Goal: Navigation & Orientation: Find specific page/section

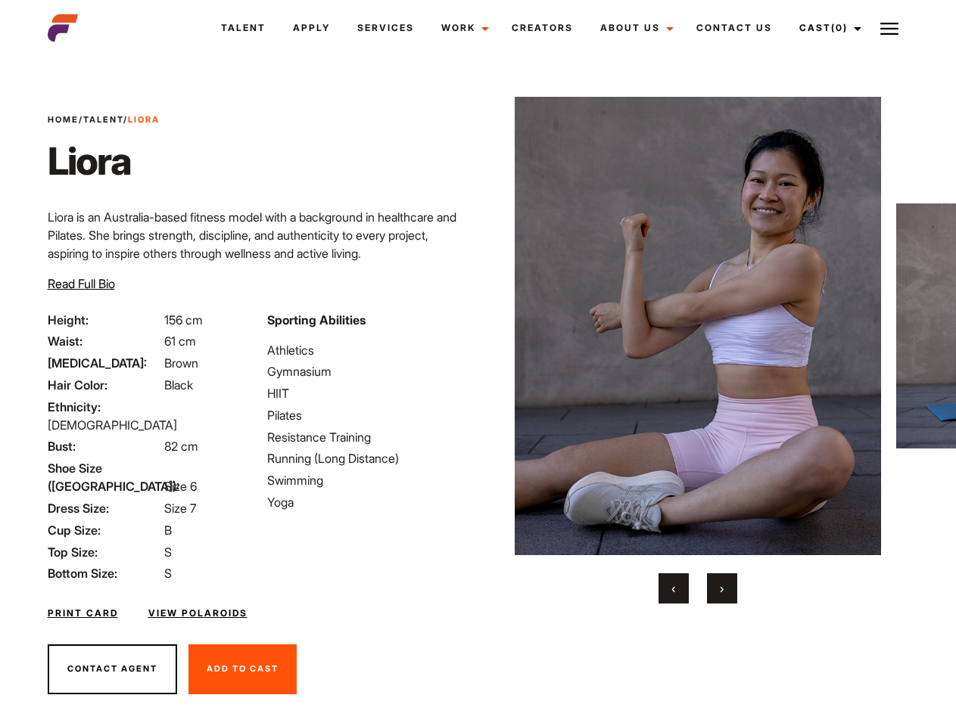
click at [825, 28] on link "Cast (0)" at bounding box center [827, 28] width 85 height 41
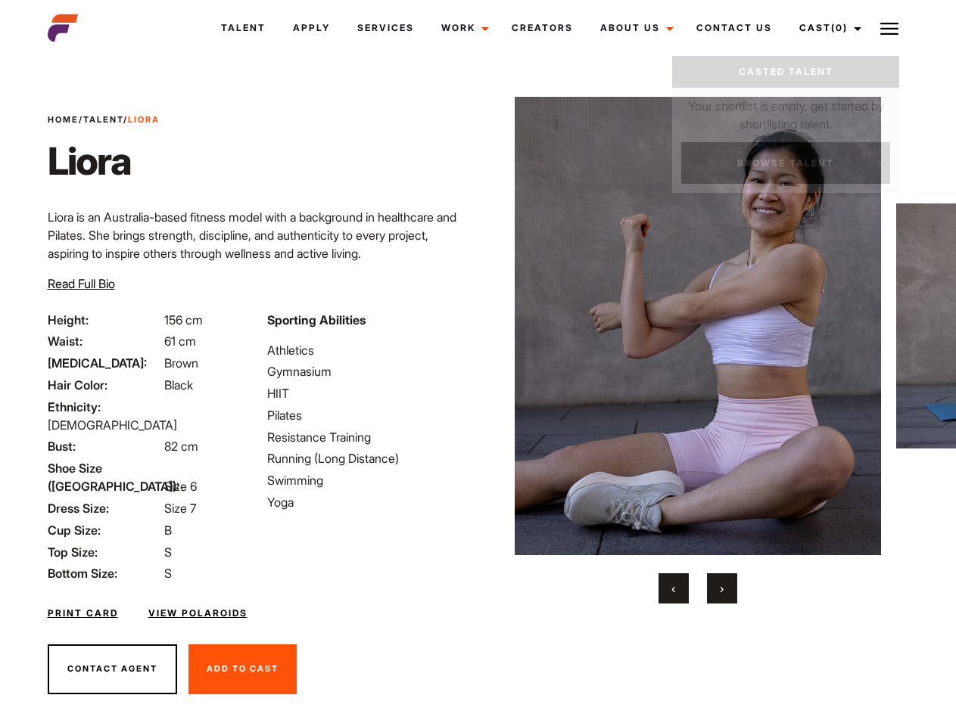
click at [889, 28] on img at bounding box center [889, 29] width 18 height 18
click at [697, 350] on img at bounding box center [698, 326] width 367 height 459
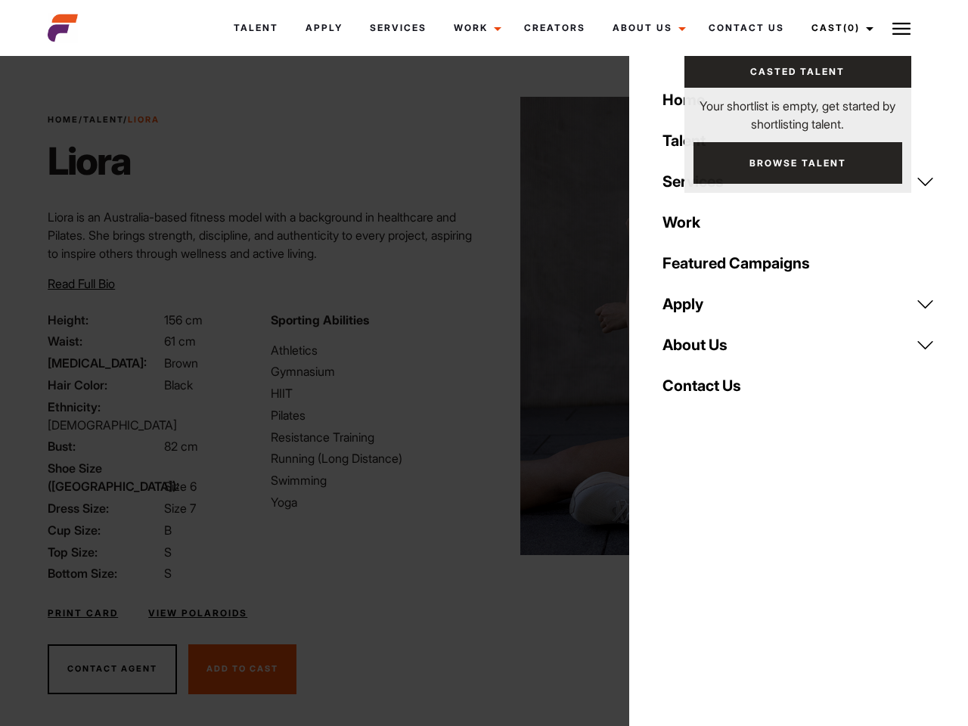
click at [477, 326] on div "Sporting Abilities Athletics Gymnasium HIIT Pilates Resistance Training Running…" at bounding box center [373, 447] width 222 height 272
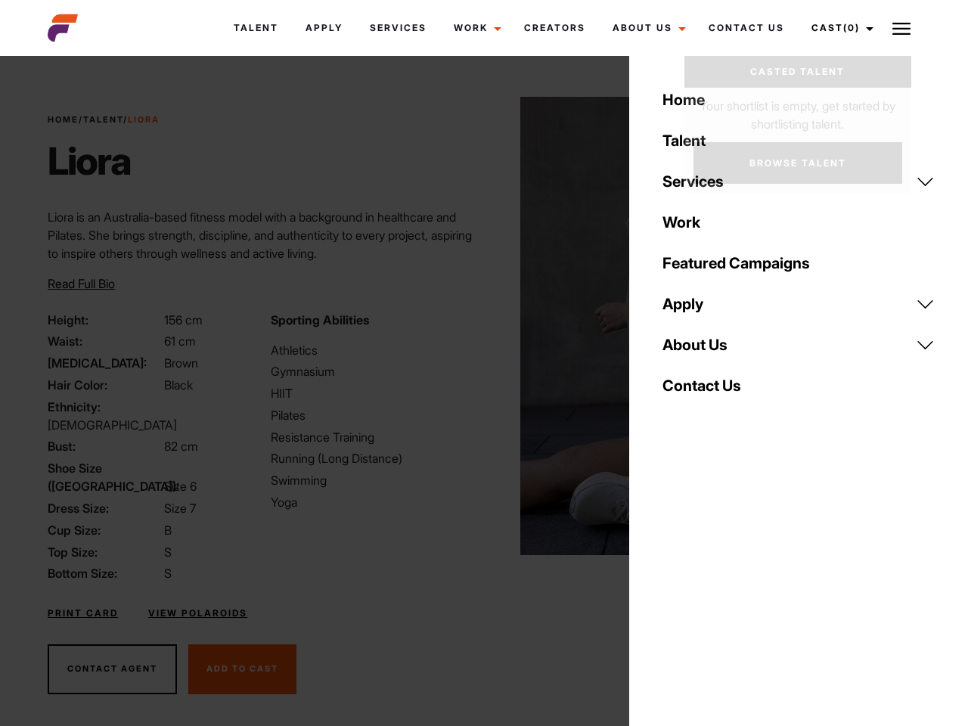
click at [673, 589] on div "Home Talent Services Talent Casting Photography Videography Creative Hair and M…" at bounding box center [799, 363] width 339 height 726
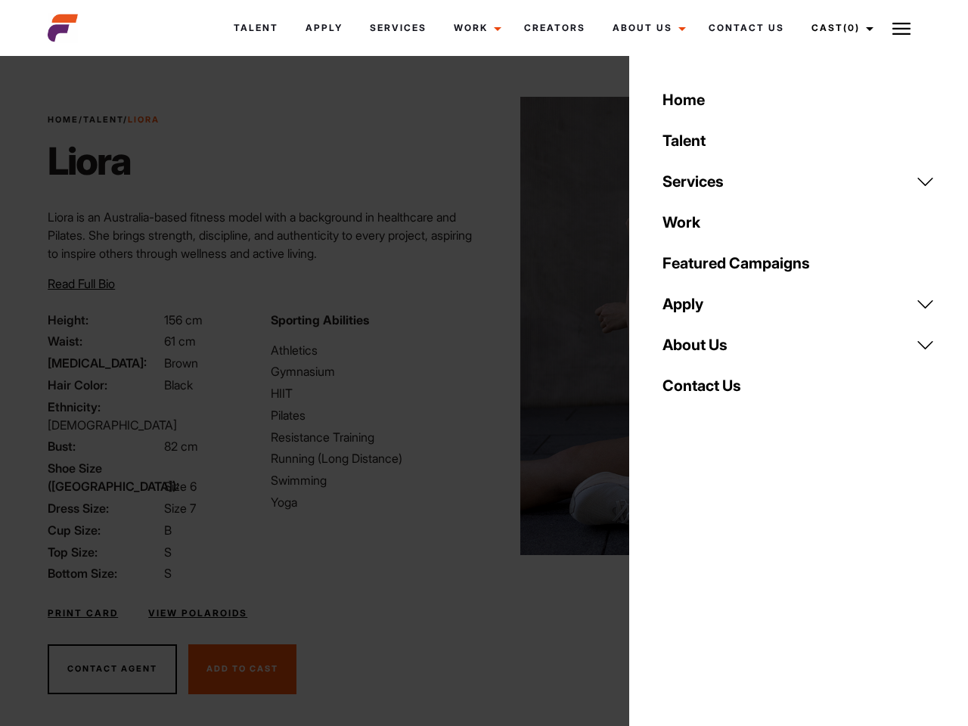
click at [722, 589] on div "Home Talent Services Talent Casting Photography Videography Creative Hair and M…" at bounding box center [799, 363] width 339 height 726
